Goal: Find specific page/section: Find specific page/section

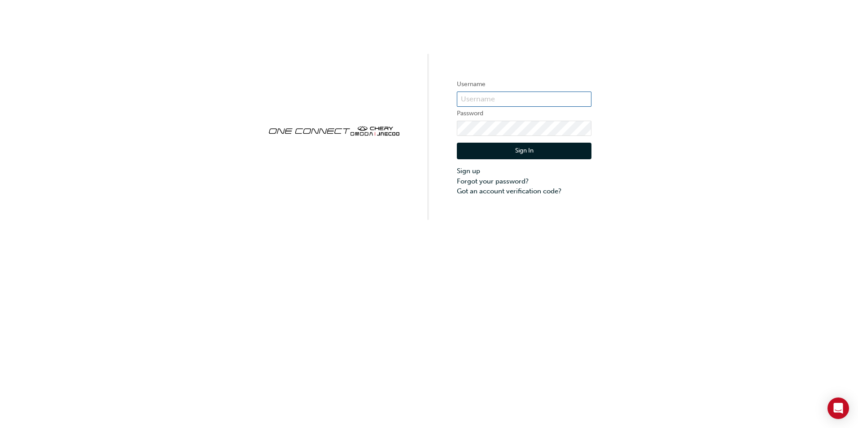
type input "CHAU0926"
click at [522, 150] on button "Sign In" at bounding box center [524, 151] width 135 height 17
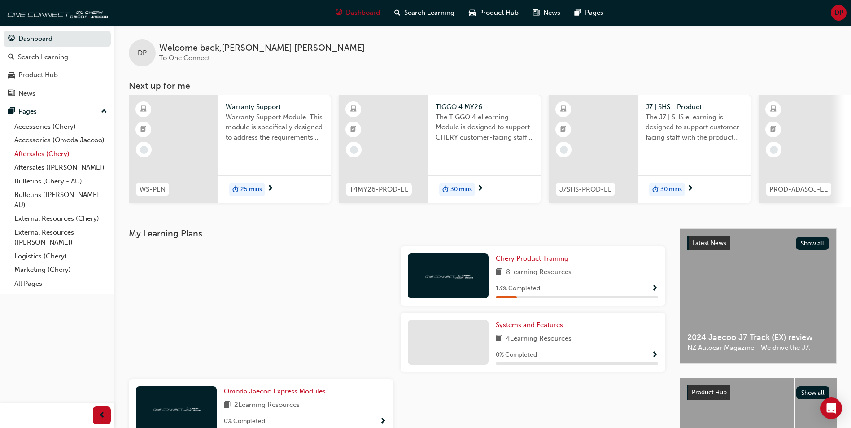
click at [35, 154] on link "Aftersales (Chery)" at bounding box center [61, 154] width 100 height 14
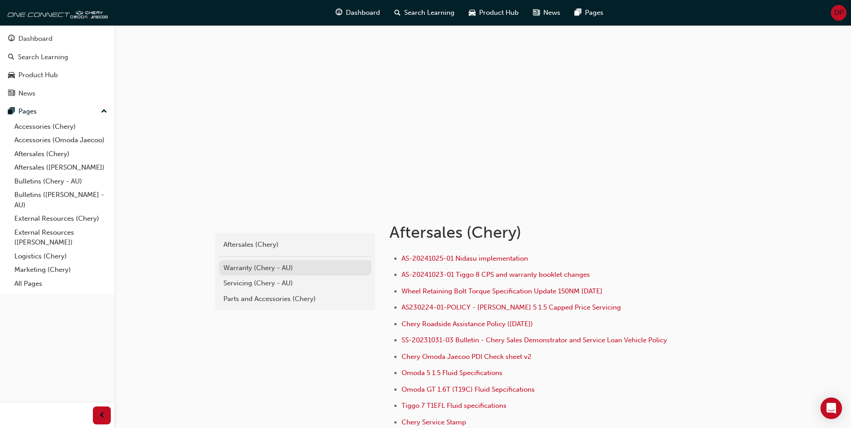
click at [241, 270] on div "Warranty (Chery - AU)" at bounding box center [295, 268] width 144 height 10
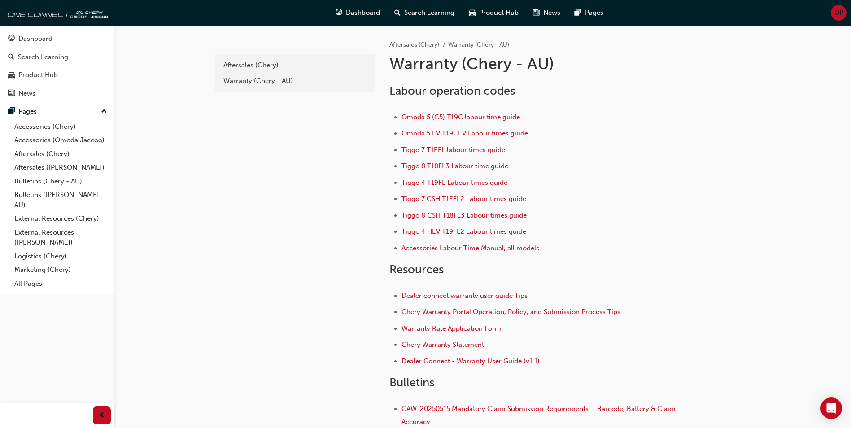
click at [469, 135] on span "Omoda 5 EV T19CEV Labour times guide" at bounding box center [465, 133] width 127 height 8
click at [473, 118] on span "Omoda 5 (C5) T19C labour time guide" at bounding box center [461, 117] width 118 height 8
